Goal: Information Seeking & Learning: Learn about a topic

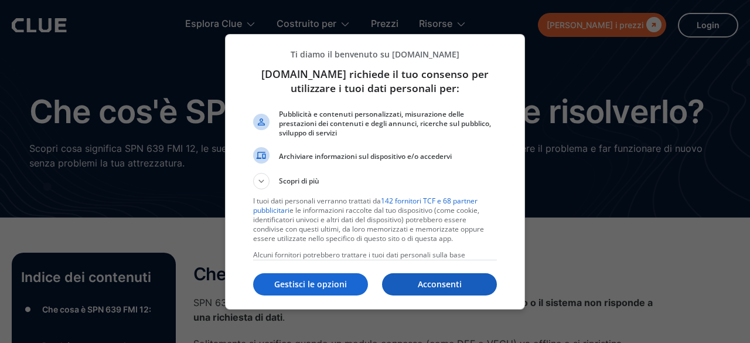
click at [446, 283] on font "Acconsenti" at bounding box center [440, 283] width 44 height 11
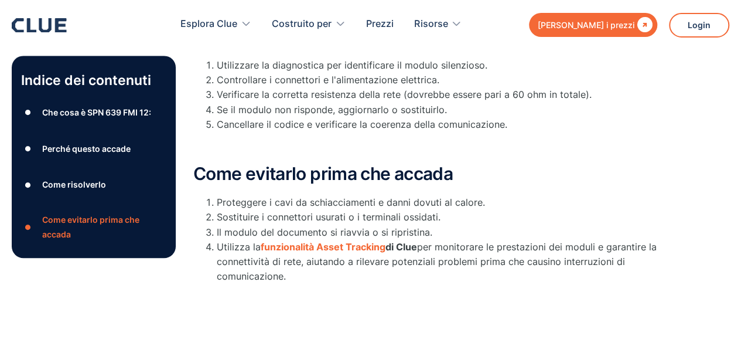
scroll to position [539, 0]
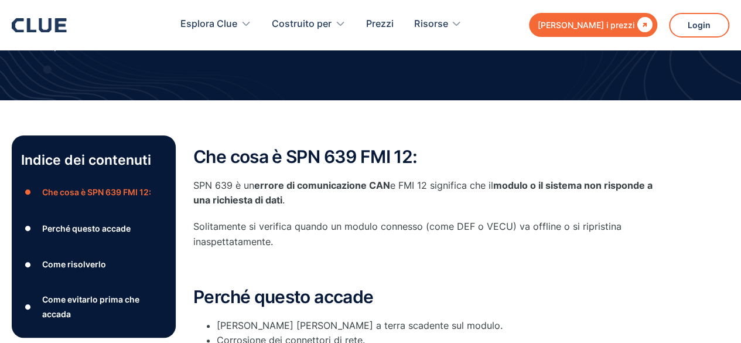
scroll to position [125, 0]
